Goal: Browse casually: Explore the website without a specific task or goal

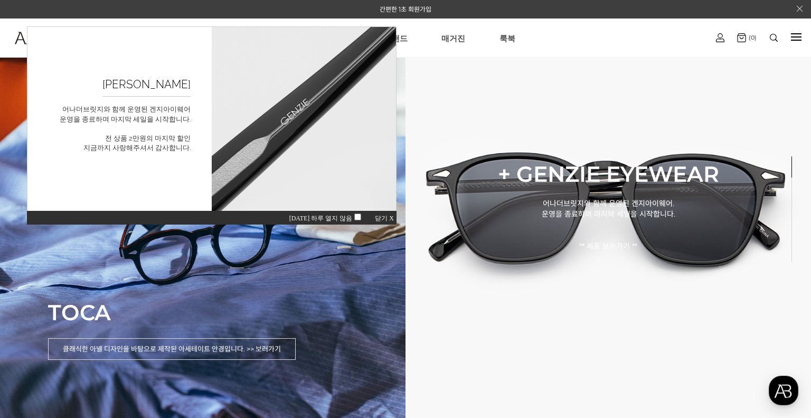
click at [379, 220] on span "닫기 X" at bounding box center [384, 217] width 19 height 7
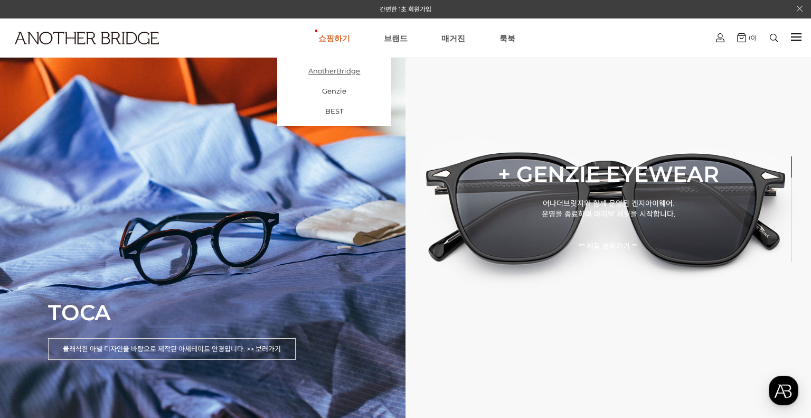
click at [344, 76] on link "AnotherBridge" at bounding box center [334, 71] width 114 height 20
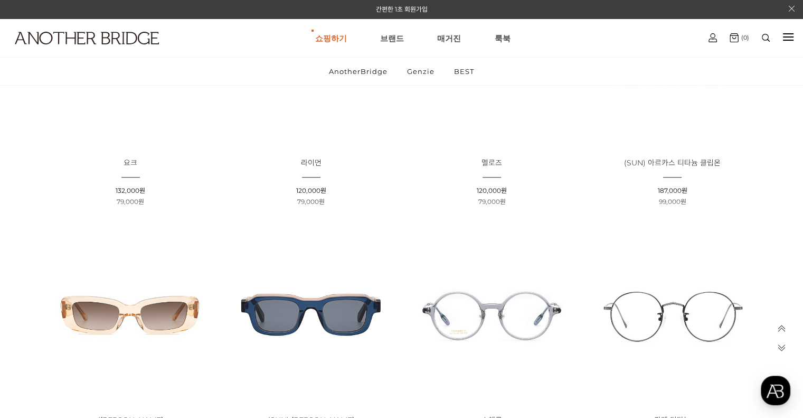
scroll to position [686, 0]
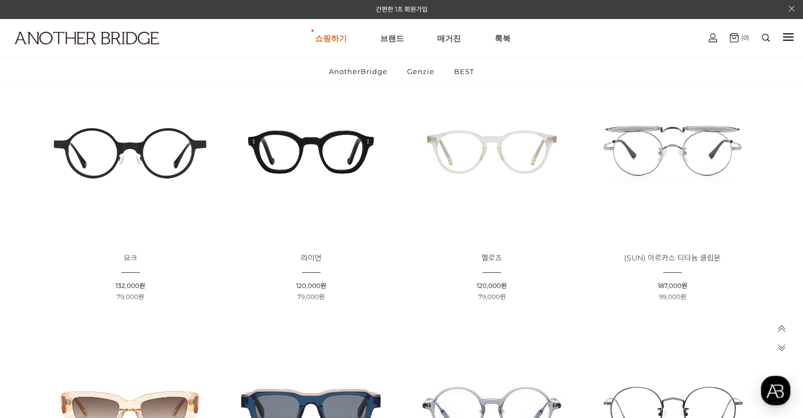
click at [132, 157] on img at bounding box center [130, 151] width 173 height 173
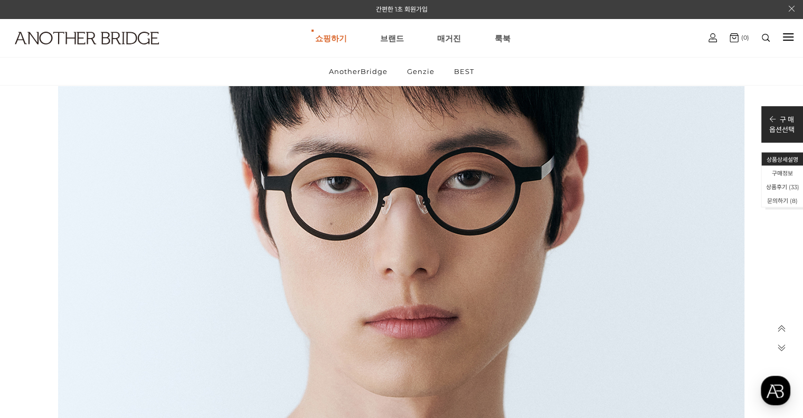
scroll to position [5914, 0]
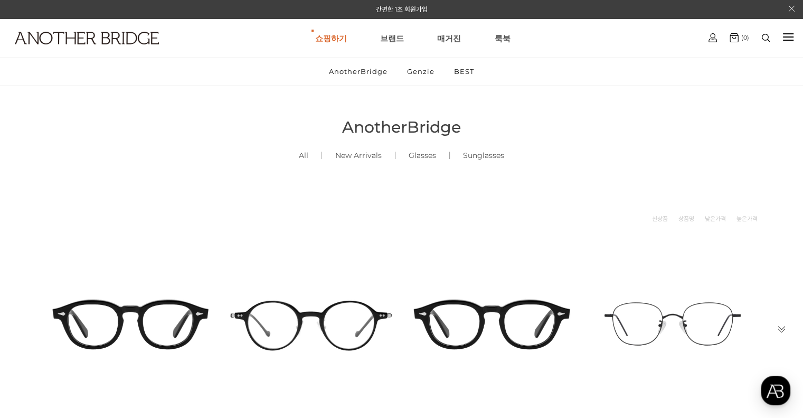
click at [181, 321] on img at bounding box center [130, 323] width 173 height 173
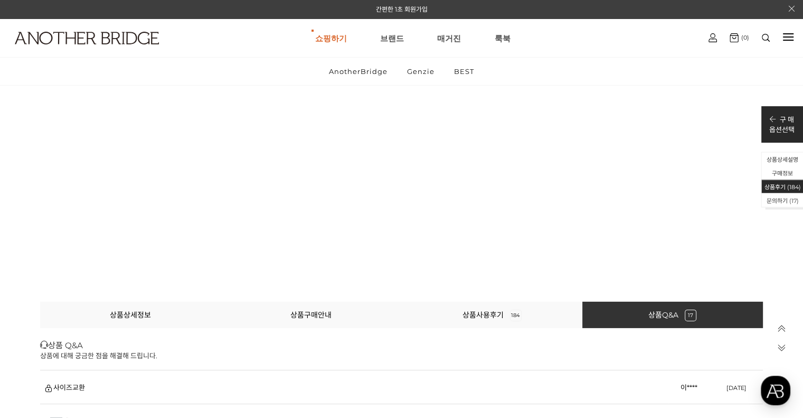
scroll to position [23316, 0]
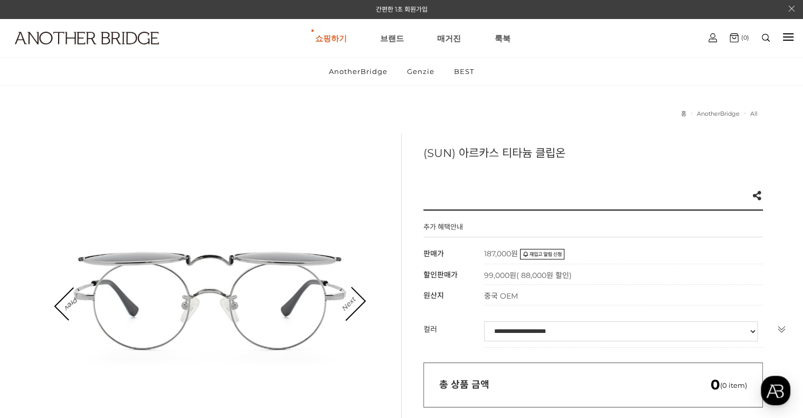
click at [360, 304] on link "Next" at bounding box center [348, 303] width 33 height 33
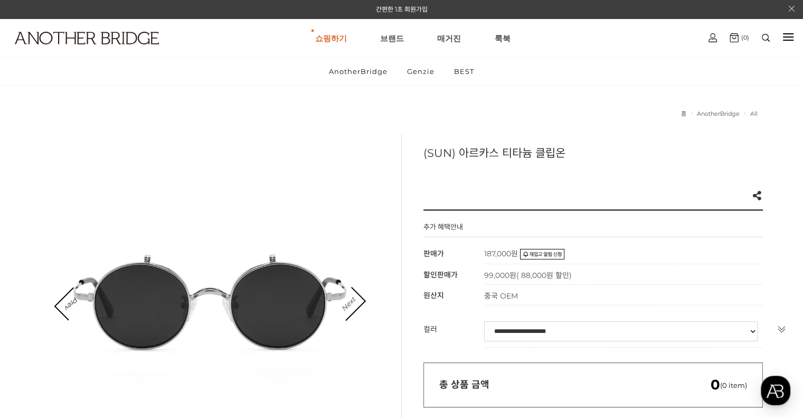
click at [360, 304] on link "Next" at bounding box center [348, 303] width 33 height 33
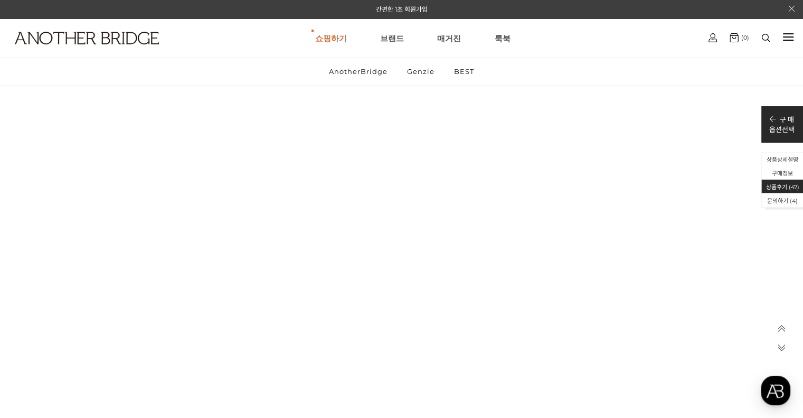
scroll to position [25663, 0]
